Goal: Task Accomplishment & Management: Manage account settings

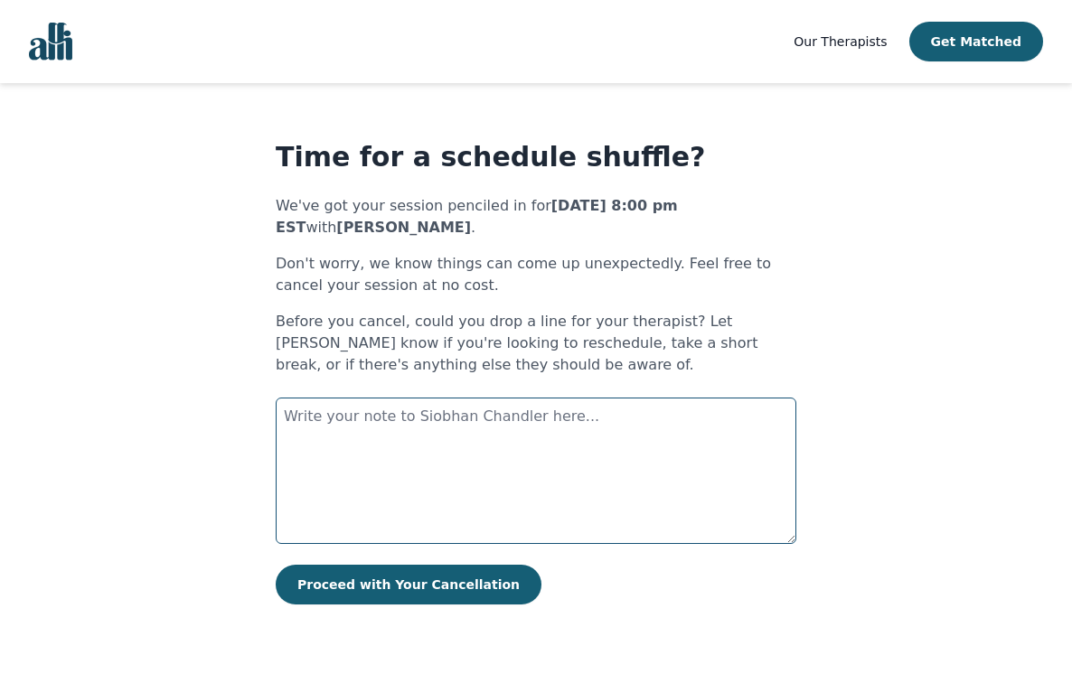
click at [329, 445] on textarea at bounding box center [536, 471] width 520 height 146
type textarea "m"
click at [329, 414] on textarea "My appologies [PERSON_NAME]," at bounding box center [536, 471] width 520 height 146
click at [458, 417] on textarea "My apologies [PERSON_NAME]," at bounding box center [536, 471] width 520 height 146
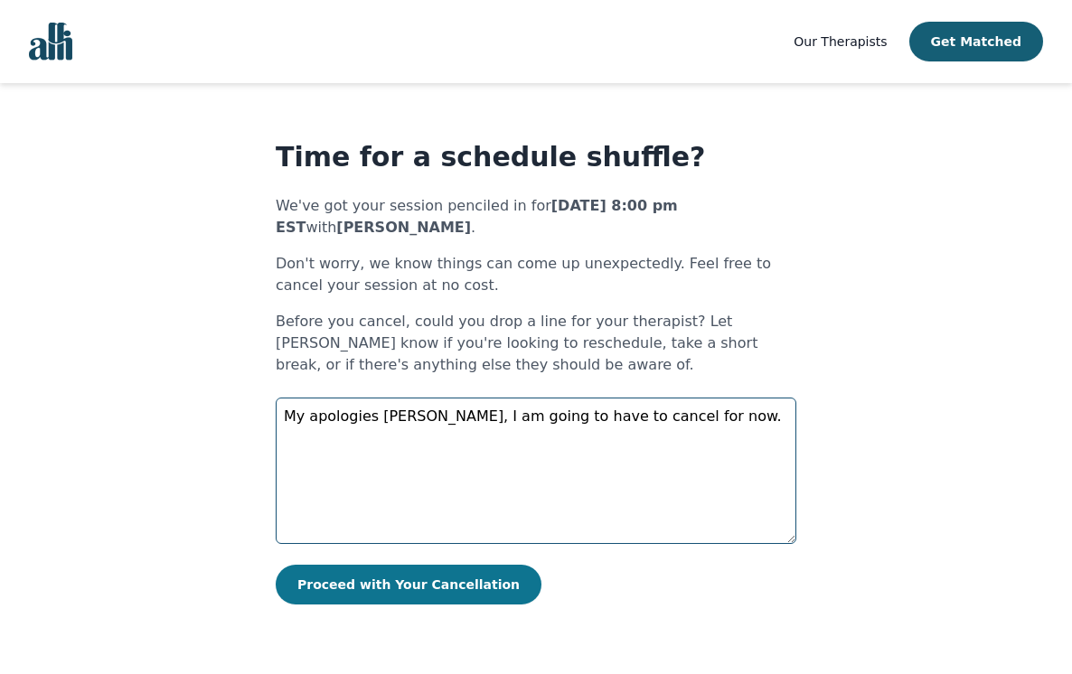
type textarea "My apologies [PERSON_NAME], I am going to have to cancel for now."
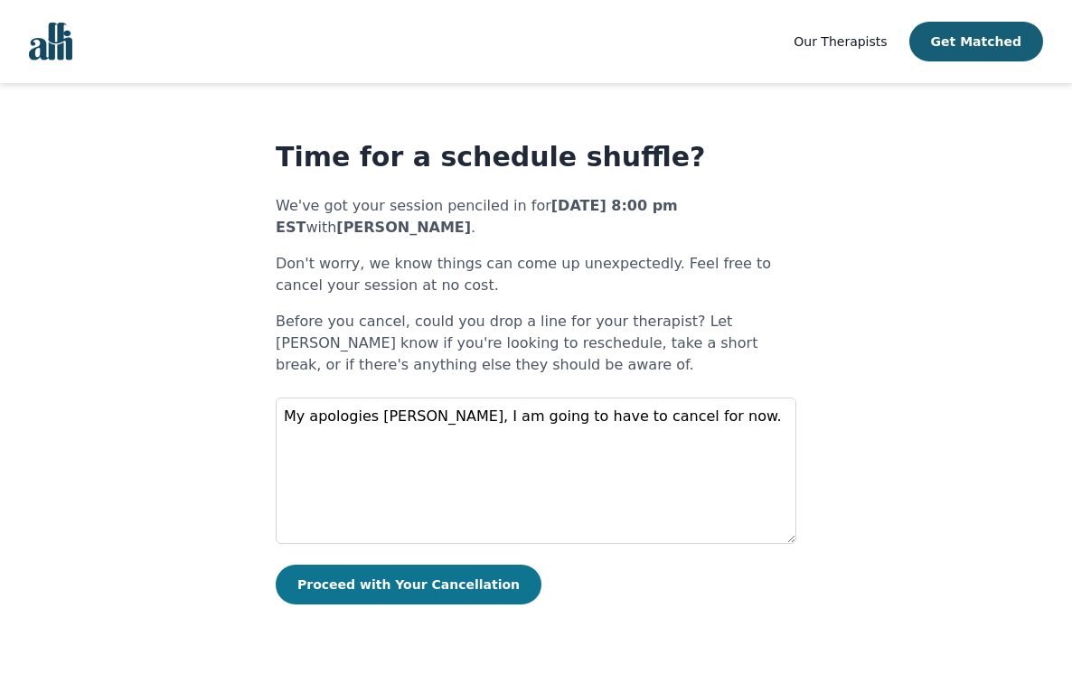
click at [422, 591] on button "Proceed with Your Cancellation" at bounding box center [409, 585] width 266 height 40
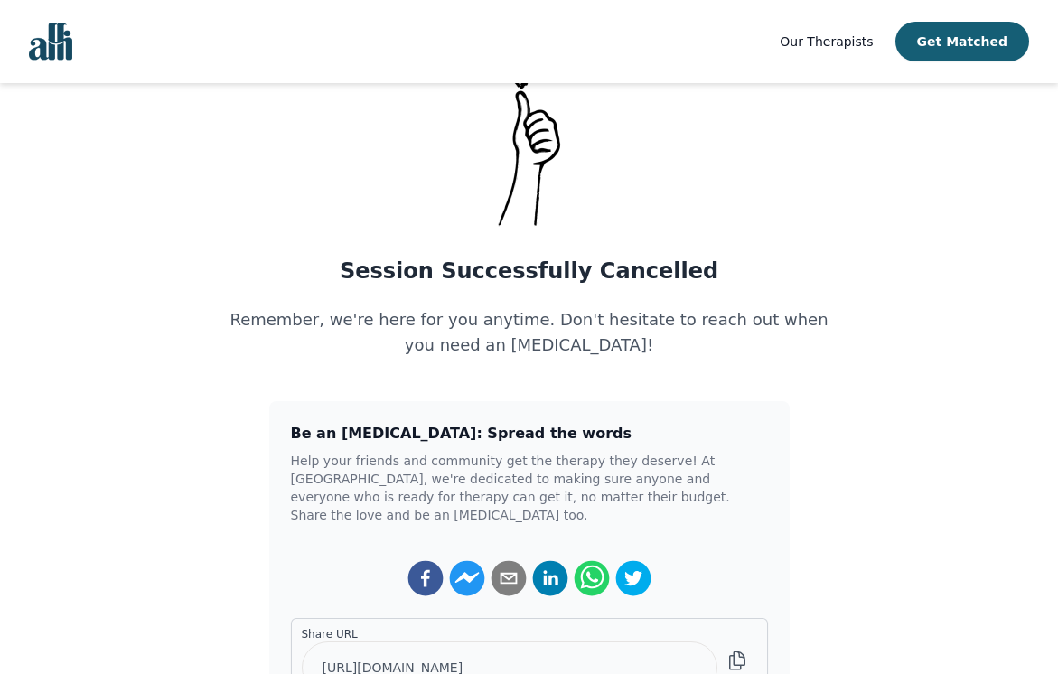
scroll to position [181, 0]
